Goal: Register for event/course

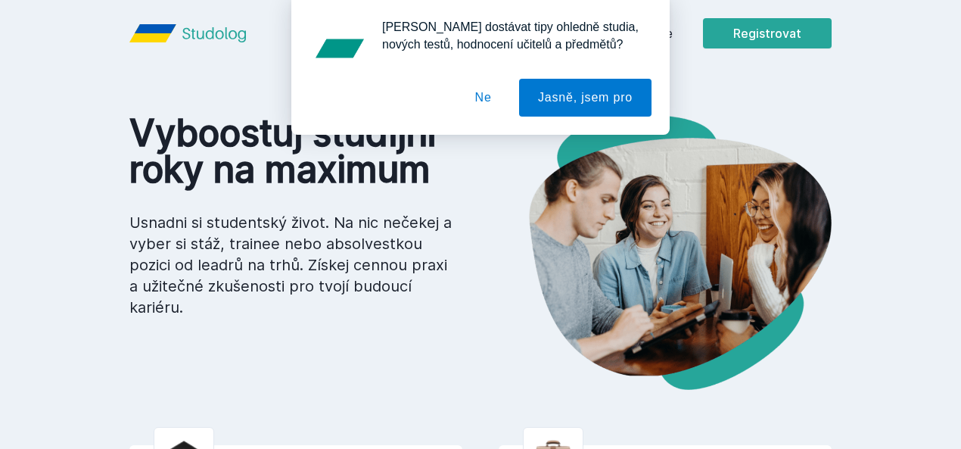
click at [852, 30] on div "Chceš dostávat tipy ohledně studia, nových testů, hodnocení učitelů a předmětů?…" at bounding box center [480, 67] width 961 height 135
click at [554, 106] on button "Jasně, jsem pro" at bounding box center [585, 98] width 132 height 38
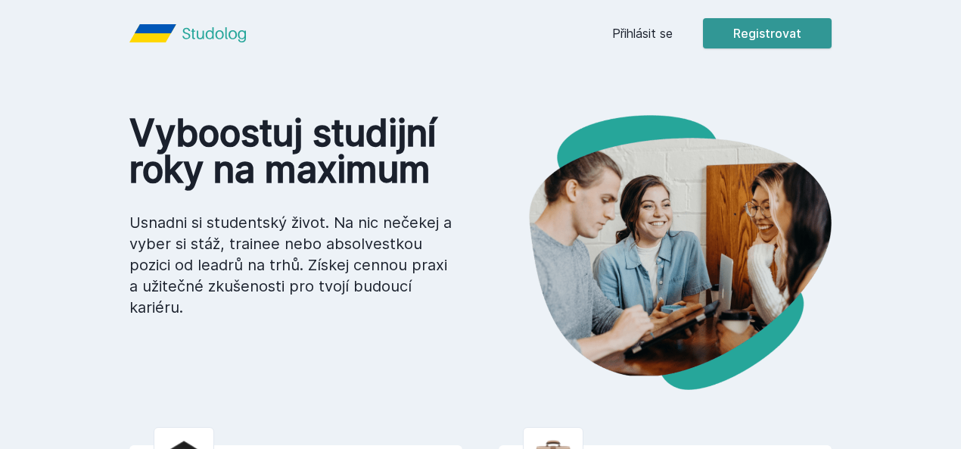
click at [831, 20] on button "Registrovat" at bounding box center [767, 33] width 129 height 30
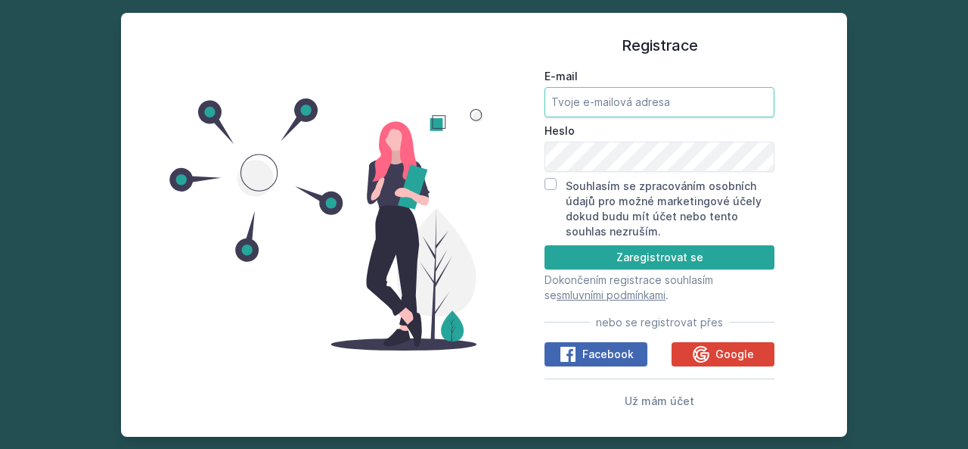
click at [707, 101] on input "E-mail" at bounding box center [660, 102] width 230 height 30
click at [705, 102] on input "E-mail" at bounding box center [660, 102] width 230 height 30
type input "h"
click at [705, 102] on input "E-mail" at bounding box center [660, 102] width 230 height 30
type input "nika.hamackova@gmail.com"
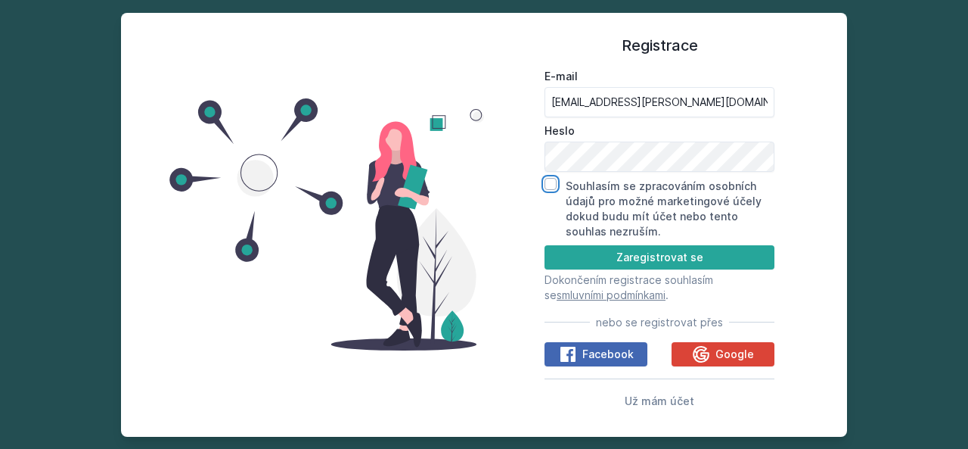
click at [552, 185] on input "Souhlasím se zpracováním osobních údajů pro možné marketingové účely dokud budu…" at bounding box center [551, 184] width 12 height 12
checkbox input "true"
click at [574, 261] on button "Zaregistrovat se" at bounding box center [660, 257] width 230 height 24
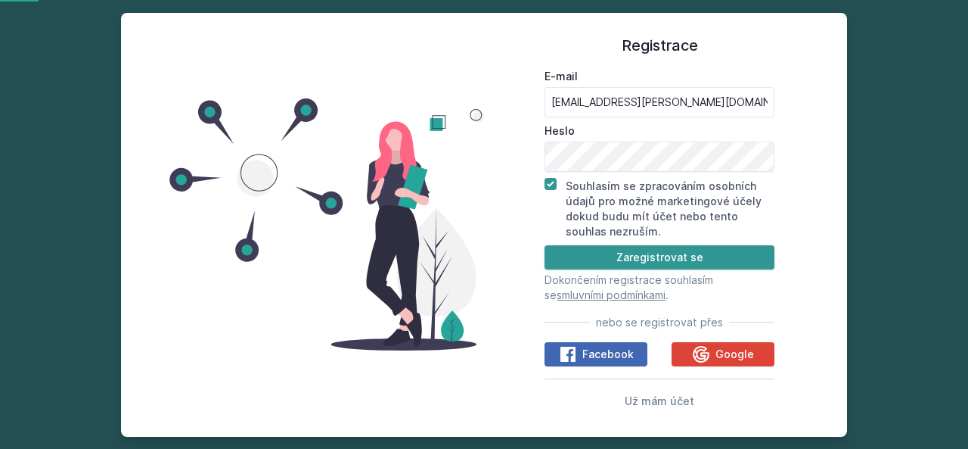
click at [590, 266] on button "Zaregistrovat se" at bounding box center [660, 257] width 230 height 24
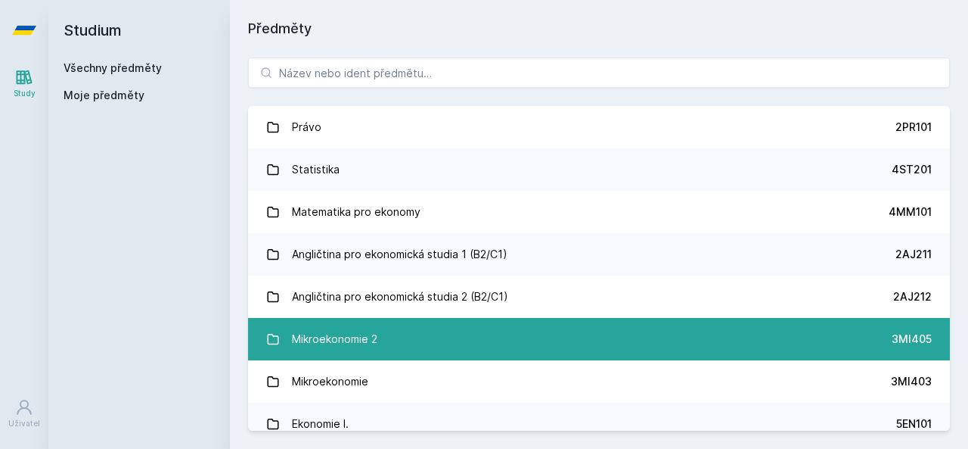
click at [497, 341] on link "Mikroekonomie 2 3MI405" at bounding box center [599, 339] width 702 height 42
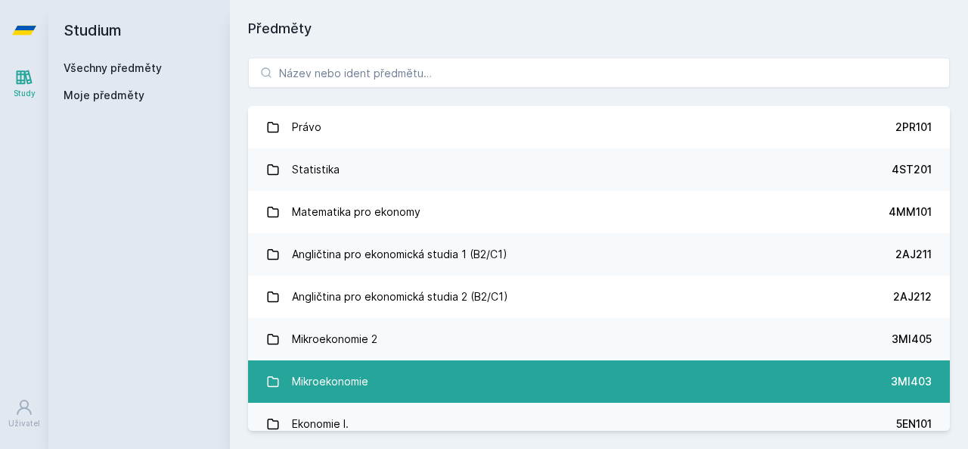
click at [297, 378] on div "Mikroekonomie" at bounding box center [330, 381] width 76 height 30
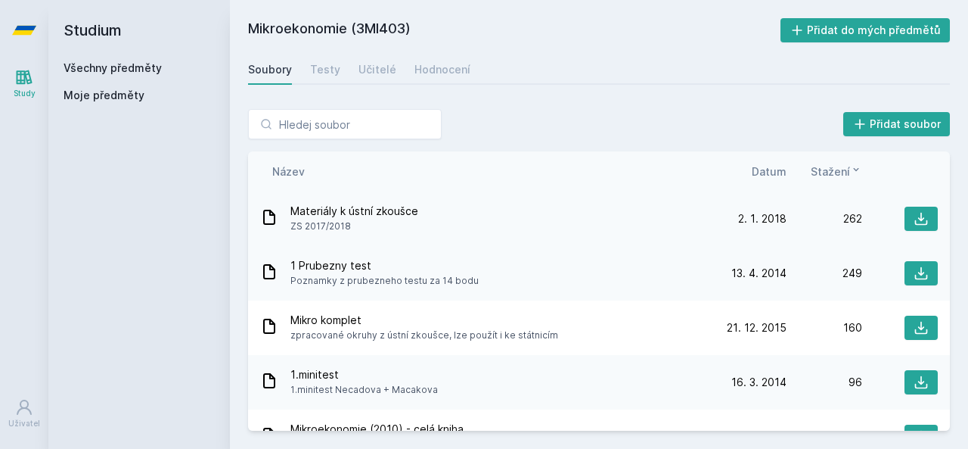
drag, startPoint x: 942, startPoint y: 222, endPoint x: 942, endPoint y: 231, distance: 9.1
click at [942, 231] on div "Materiály k ústní zkoušce ZS 2017/2018 [DATE] [DATE] 262" at bounding box center [599, 218] width 702 height 54
drag, startPoint x: 955, startPoint y: 225, endPoint x: 954, endPoint y: 241, distance: 15.1
click at [954, 241] on div "Přidat soubor Řazení: Název Datum Stažení Název Datum Stažení Materiály k ústní…" at bounding box center [599, 270] width 738 height 358
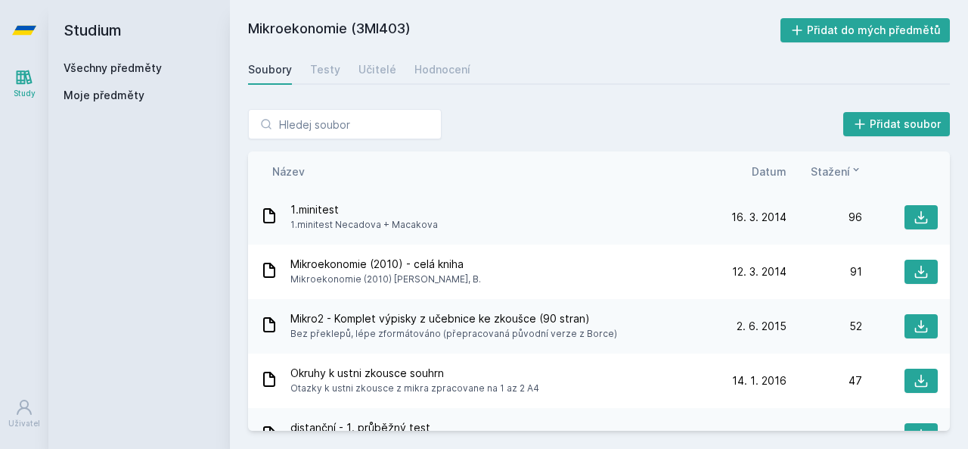
scroll to position [187, 0]
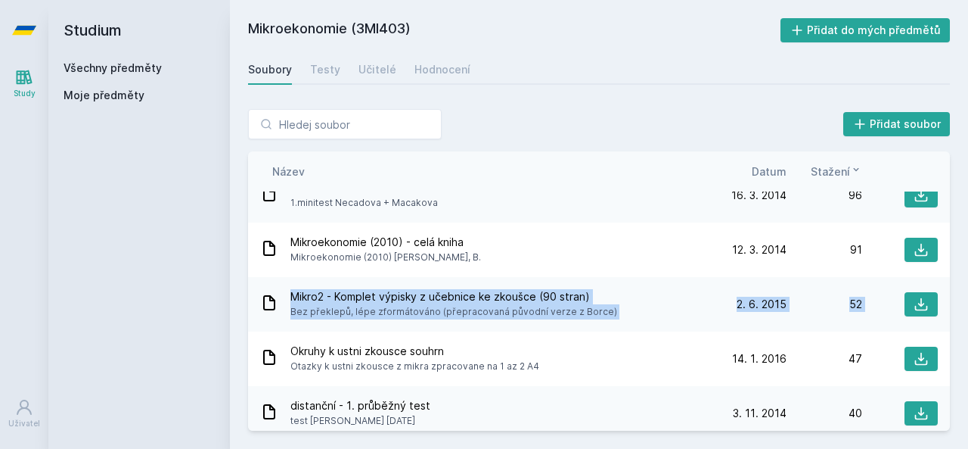
drag, startPoint x: 950, startPoint y: 256, endPoint x: 947, endPoint y: 306, distance: 50.0
click at [947, 306] on div "Přidat soubor Řazení: Název Datum Stažení Název Datum Stažení Materiály k ústní…" at bounding box center [599, 270] width 738 height 358
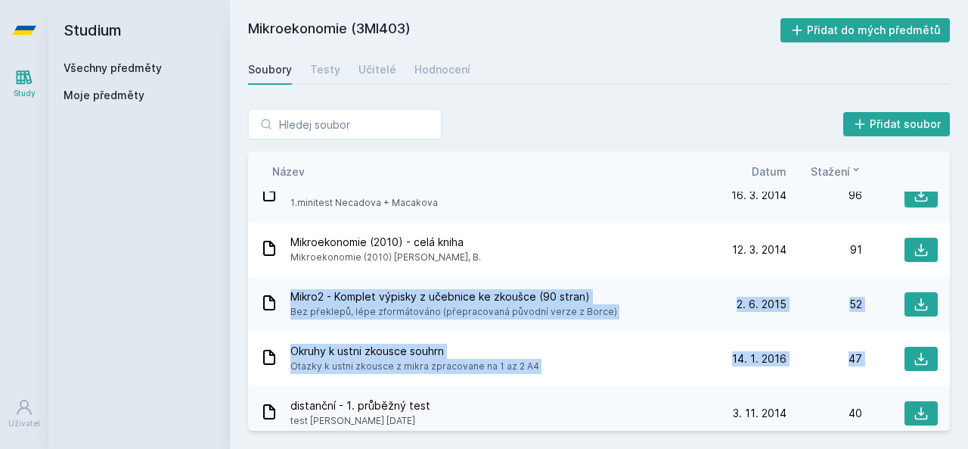
drag, startPoint x: 950, startPoint y: 261, endPoint x: 949, endPoint y: 347, distance: 86.2
click at [948, 346] on div "Přidat soubor Řazení: Název Datum Stažení Název Datum Stažení Materiály k ústní…" at bounding box center [599, 270] width 738 height 358
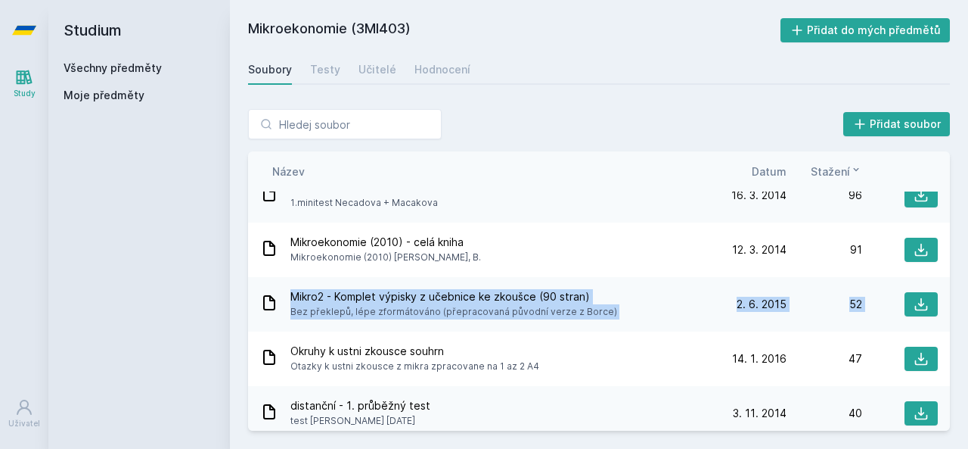
drag, startPoint x: 950, startPoint y: 262, endPoint x: 949, endPoint y: 290, distance: 28.0
click at [949, 290] on div "Přidat soubor Řazení: Název Datum Stažení Název Datum Stažení Materiály k ústní…" at bounding box center [599, 270] width 738 height 358
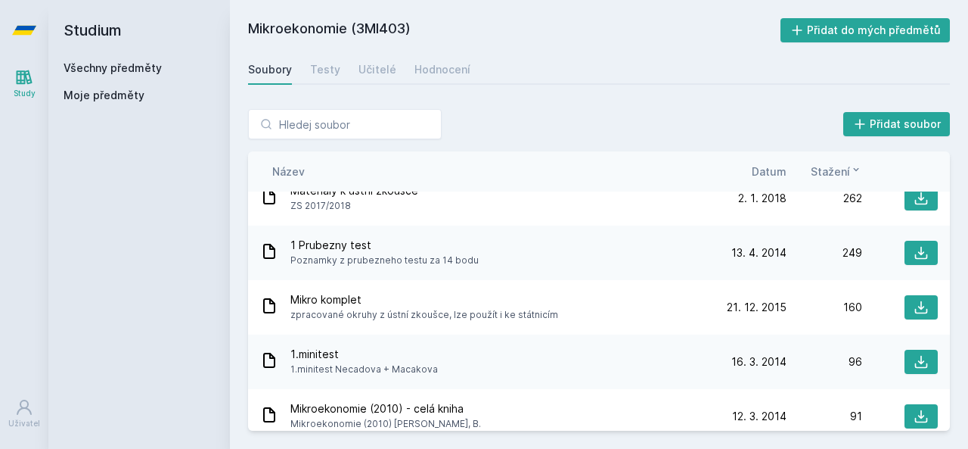
scroll to position [0, 0]
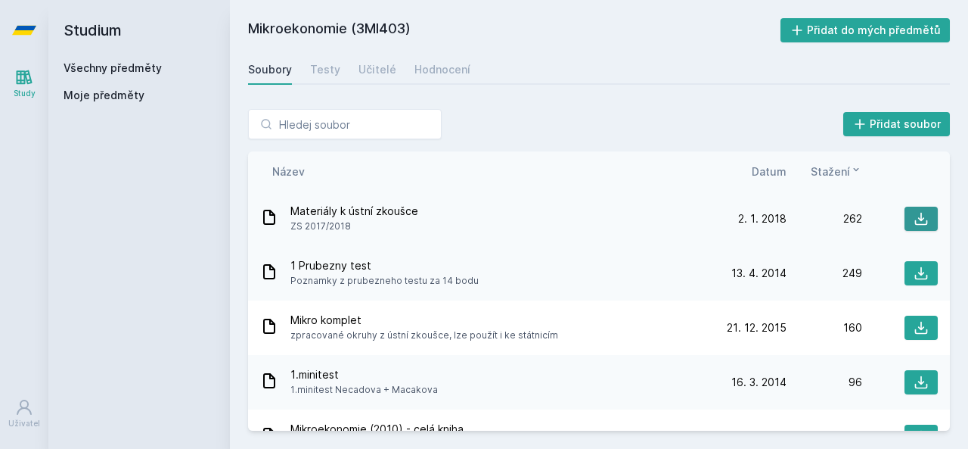
click at [905, 223] on button at bounding box center [921, 219] width 33 height 24
click at [914, 331] on icon at bounding box center [921, 327] width 15 height 15
